Goal: Task Accomplishment & Management: Use online tool/utility

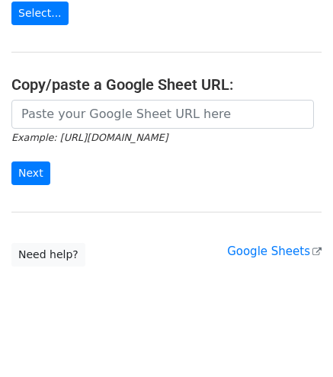
scroll to position [215, 0]
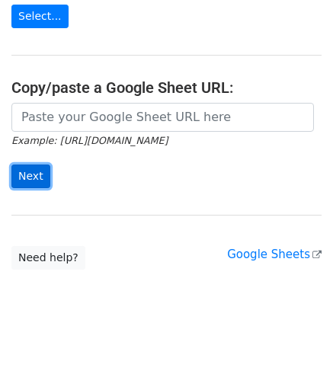
click at [32, 184] on input "Next" at bounding box center [30, 177] width 39 height 24
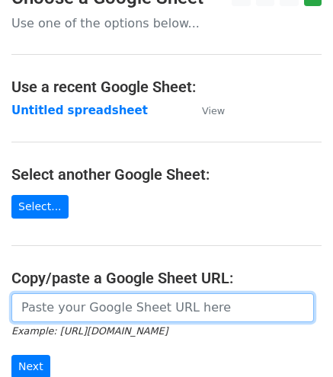
scroll to position [0, 0]
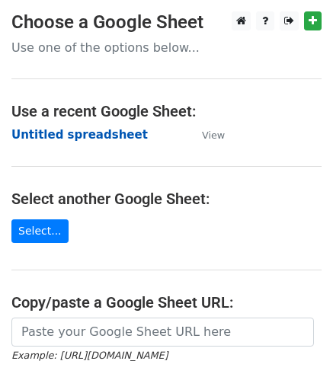
click at [61, 136] on strong "Untitled spreadsheet" at bounding box center [79, 135] width 136 height 14
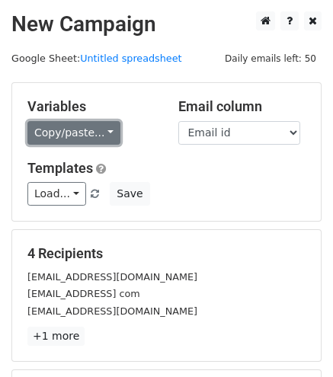
click at [78, 131] on link "Copy/paste..." at bounding box center [73, 133] width 93 height 24
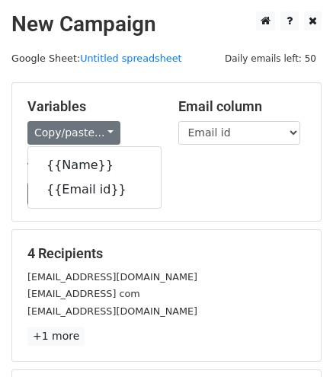
click at [156, 126] on div "Variables Copy/paste... {{Name}} {{Email id}}" at bounding box center [91, 121] width 151 height 46
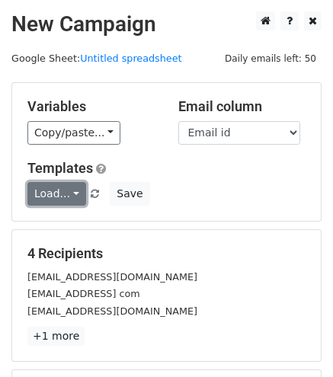
click at [70, 192] on link "Load..." at bounding box center [56, 194] width 59 height 24
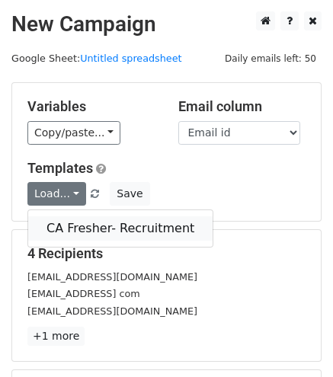
click at [72, 228] on link "CA Fresher- Recruitment" at bounding box center [120, 228] width 184 height 24
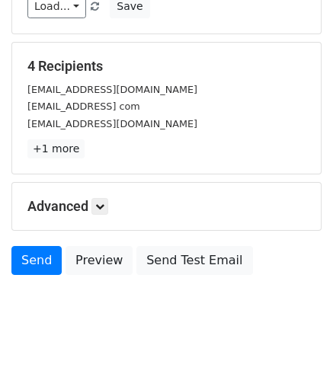
scroll to position [212, 0]
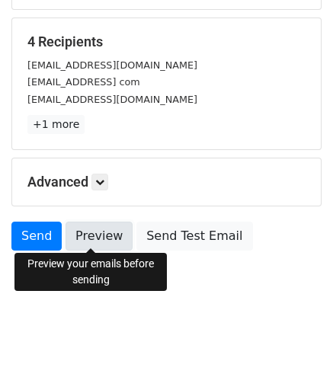
click at [102, 240] on link "Preview" at bounding box center [98, 236] width 67 height 29
